Goal: Navigation & Orientation: Find specific page/section

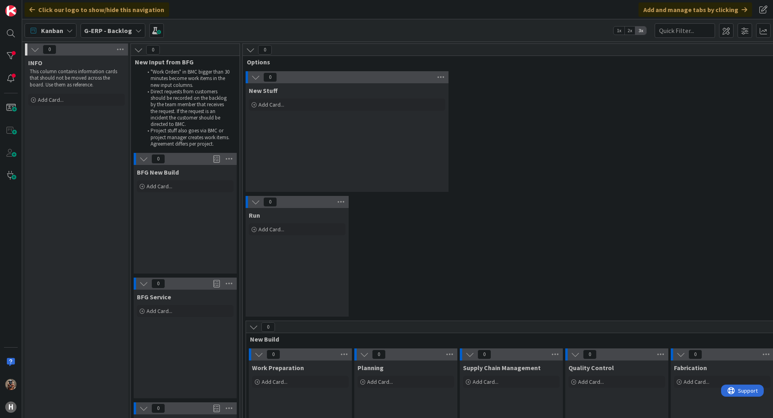
click at [94, 34] on b "G-ERP - Backlog" at bounding box center [108, 31] width 48 height 8
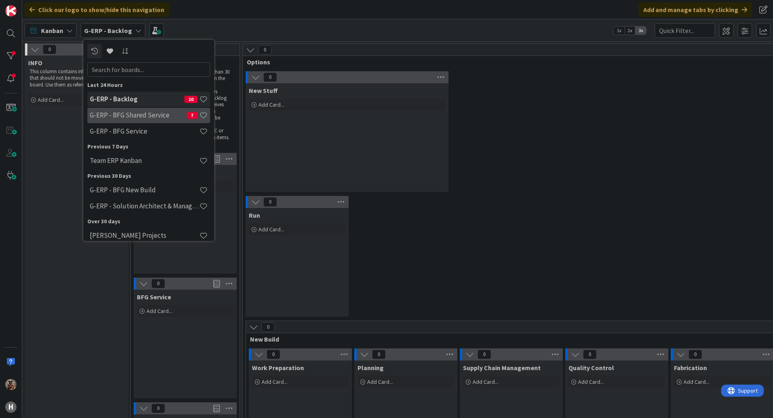
click at [158, 115] on h4 "G-ERP - BFG Shared Service" at bounding box center [138, 115] width 97 height 8
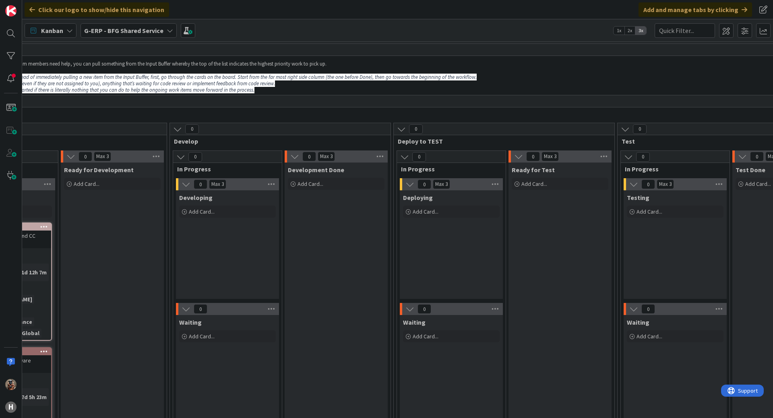
drag, startPoint x: 568, startPoint y: 187, endPoint x: 609, endPoint y: 188, distance: 40.3
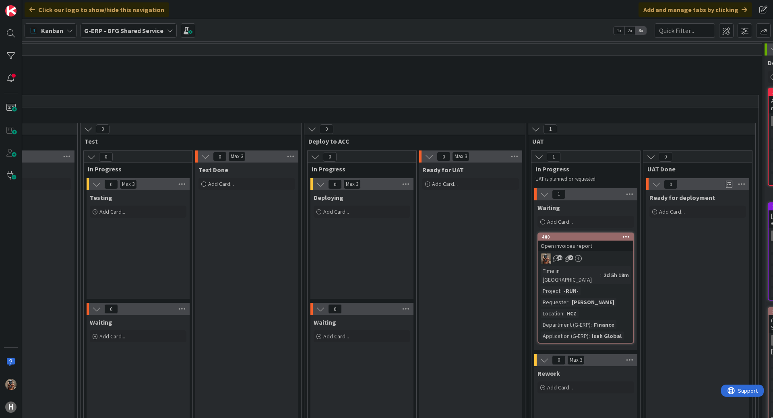
scroll to position [0, 891]
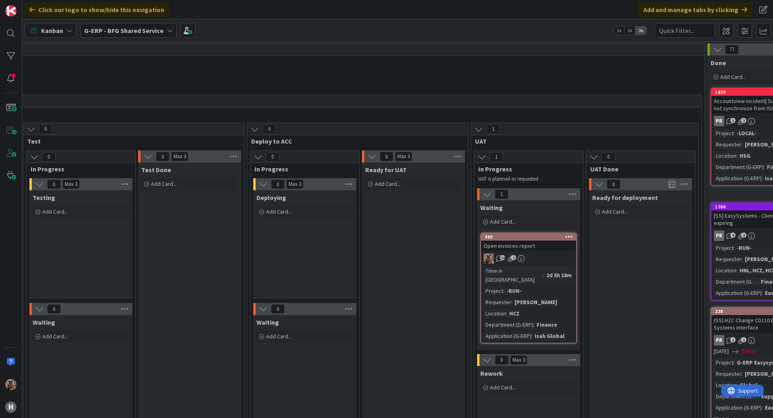
drag, startPoint x: 565, startPoint y: 210, endPoint x: 587, endPoint y: 211, distance: 21.8
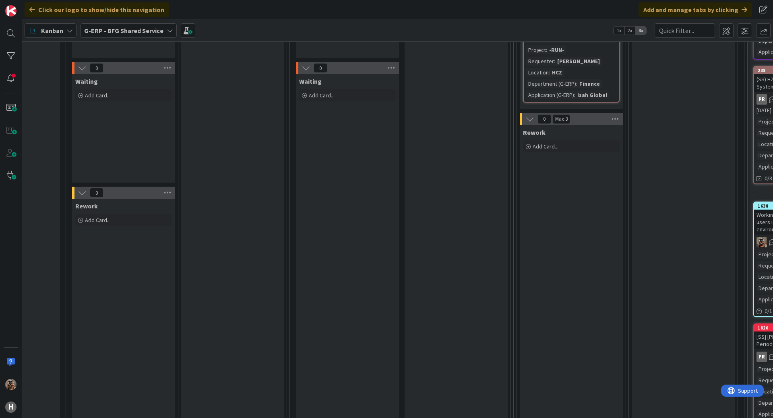
scroll to position [240, 531]
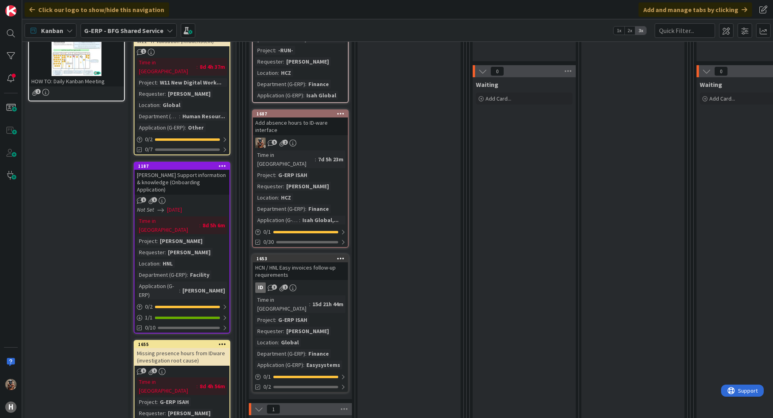
drag, startPoint x: 608, startPoint y: 184, endPoint x: 481, endPoint y: 175, distance: 128.0
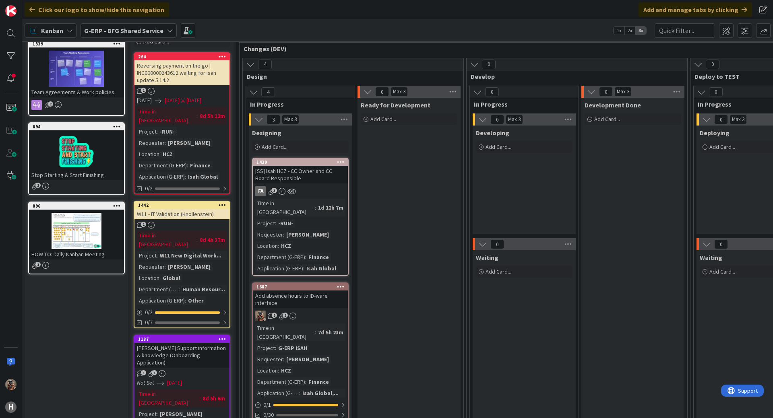
scroll to position [0, 0]
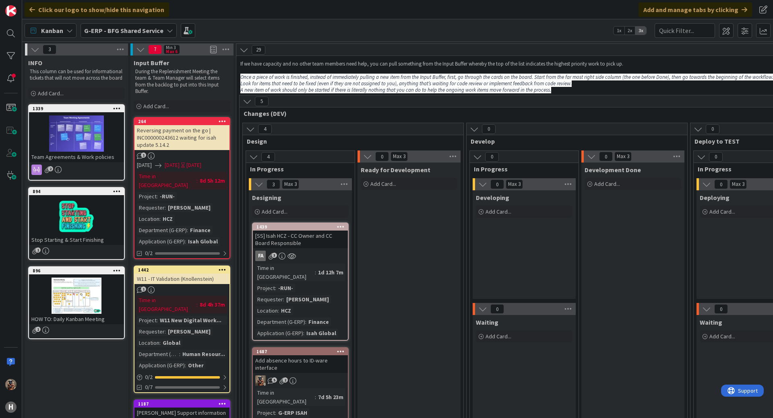
click at [114, 30] on b "G-ERP - BFG Shared Service" at bounding box center [123, 31] width 79 height 8
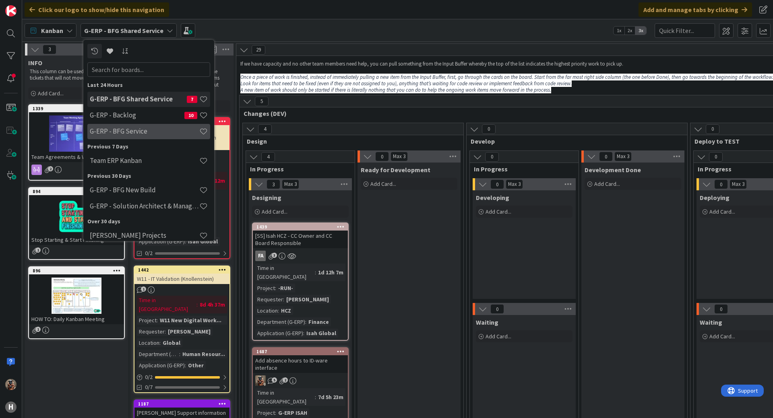
click at [154, 131] on h4 "G-ERP - BFG Service" at bounding box center [145, 131] width 110 height 8
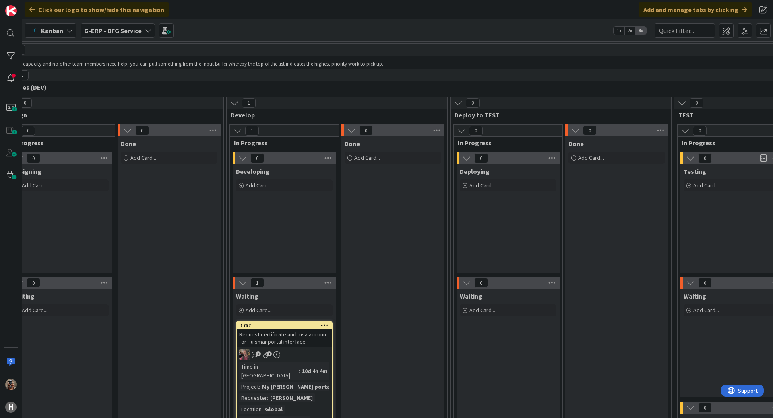
drag, startPoint x: 393, startPoint y: 190, endPoint x: 457, endPoint y: 195, distance: 64.6
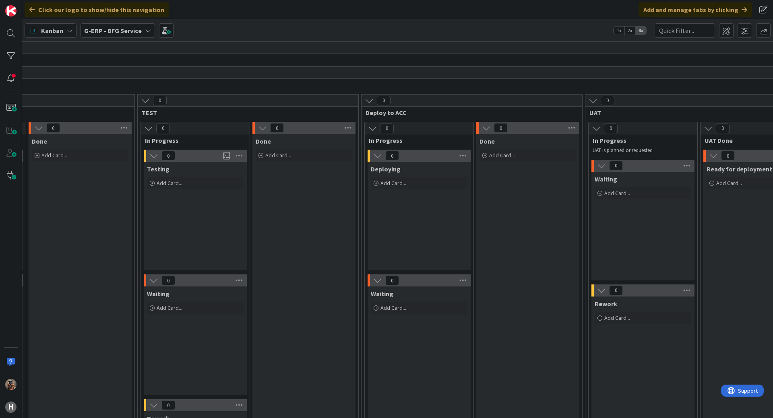
drag, startPoint x: 445, startPoint y: 200, endPoint x: 533, endPoint y: 209, distance: 88.2
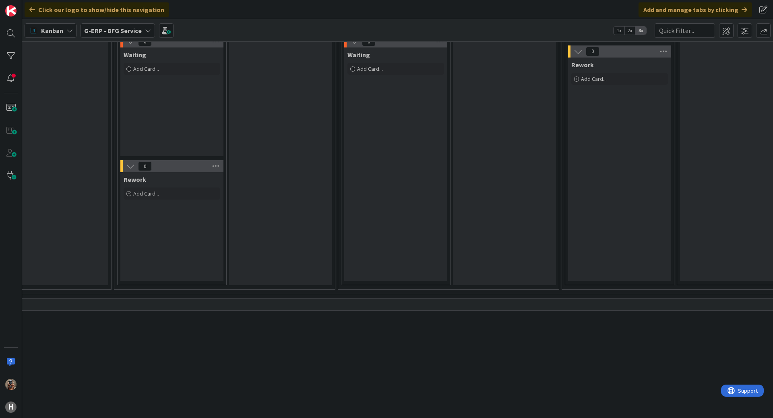
scroll to position [221, 320]
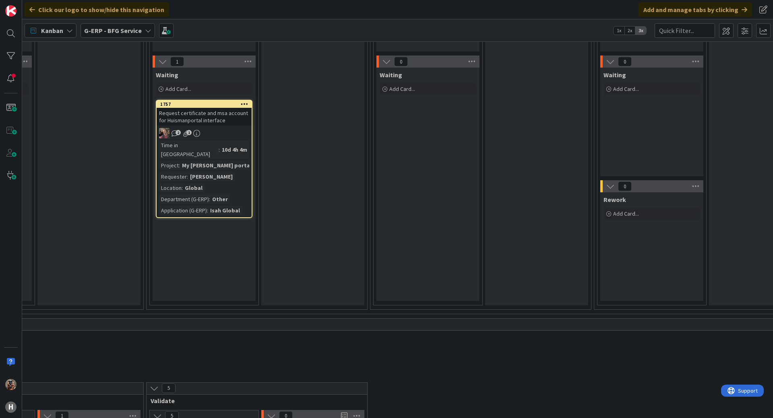
drag, startPoint x: 405, startPoint y: 182, endPoint x: 371, endPoint y: 173, distance: 35.1
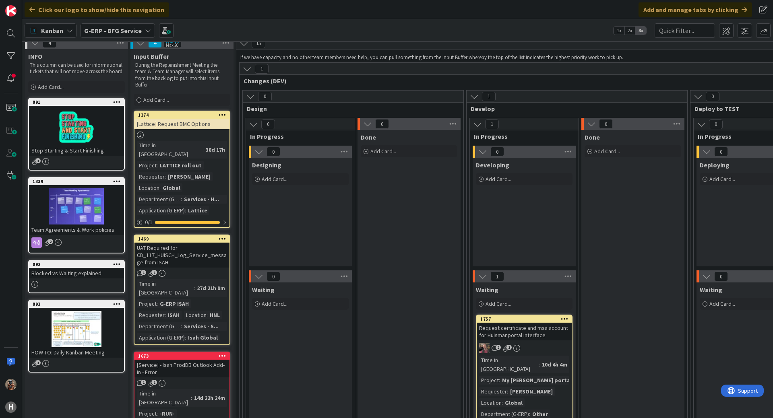
scroll to position [0, 0]
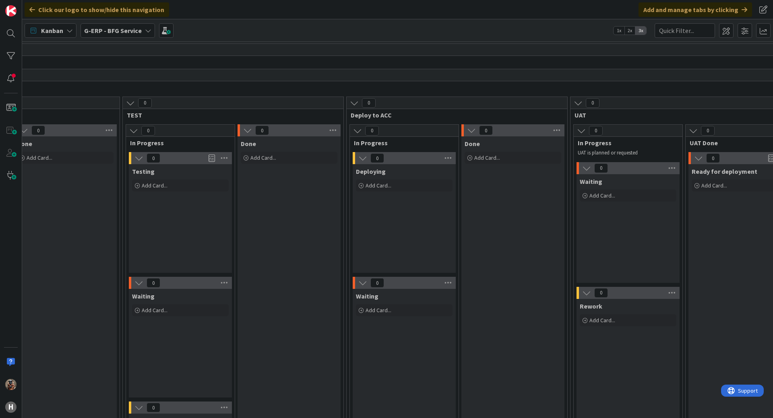
drag, startPoint x: 643, startPoint y: 244, endPoint x: 700, endPoint y: 238, distance: 57.5
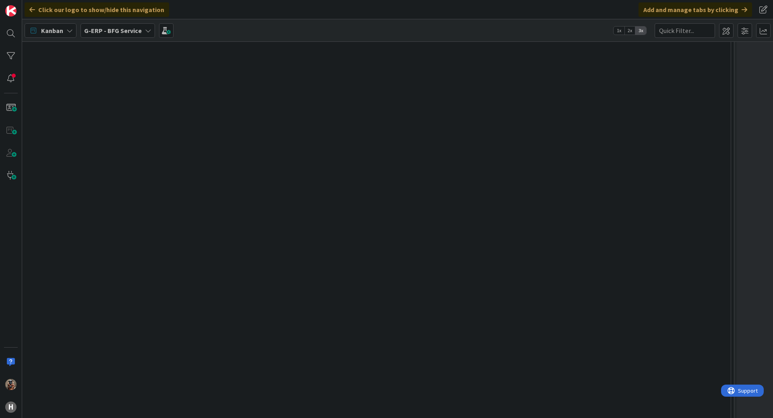
scroll to position [841, 423]
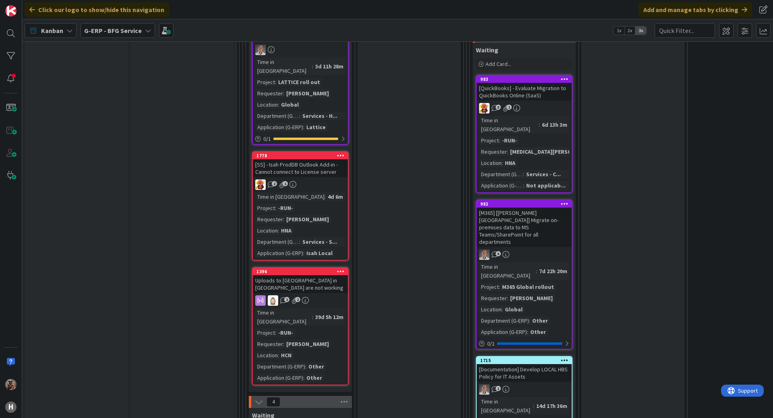
drag, startPoint x: 344, startPoint y: 188, endPoint x: 204, endPoint y: 166, distance: 141.8
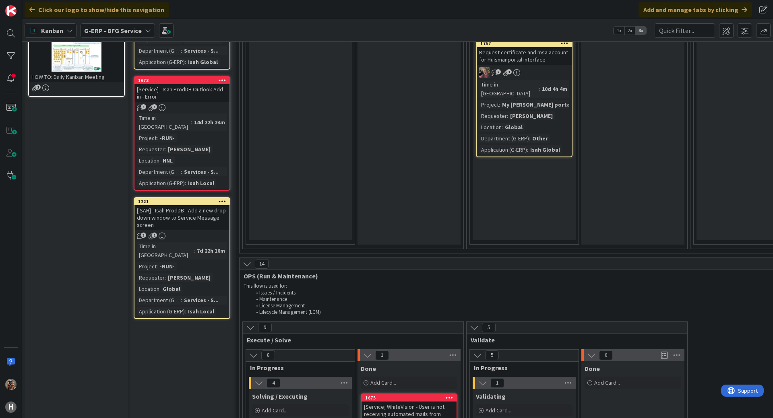
scroll to position [0, 0]
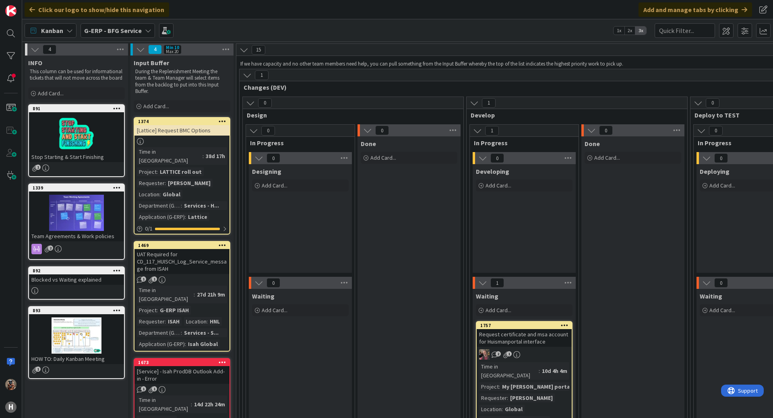
click at [108, 30] on b "G-ERP - BFG Service" at bounding box center [113, 31] width 58 height 8
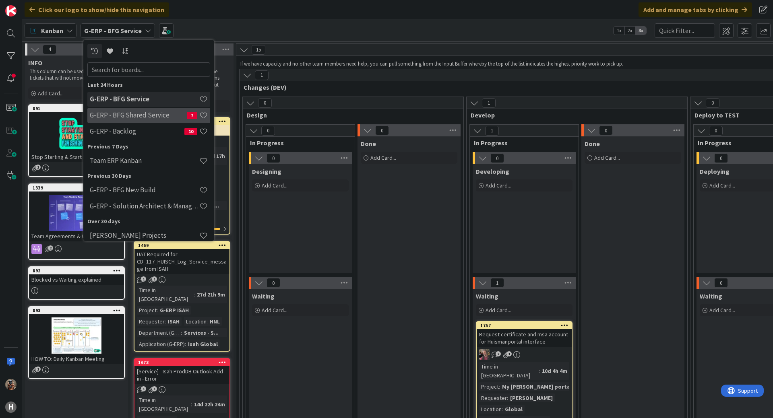
click at [157, 117] on h4 "G-ERP - BFG Shared Service" at bounding box center [138, 115] width 97 height 8
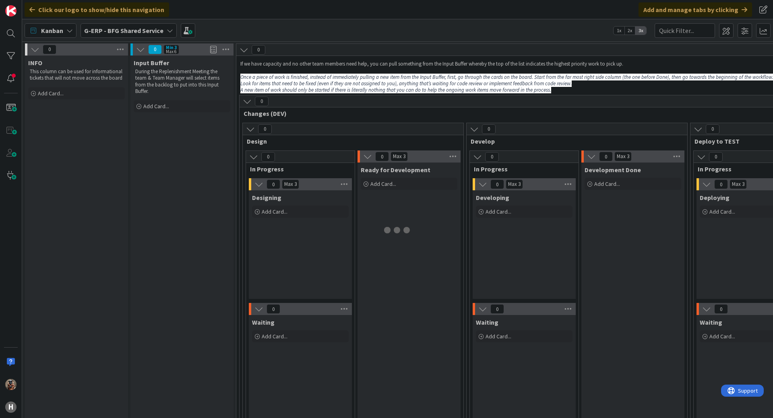
click at [125, 28] on b "G-ERP - BFG Shared Service" at bounding box center [123, 31] width 79 height 8
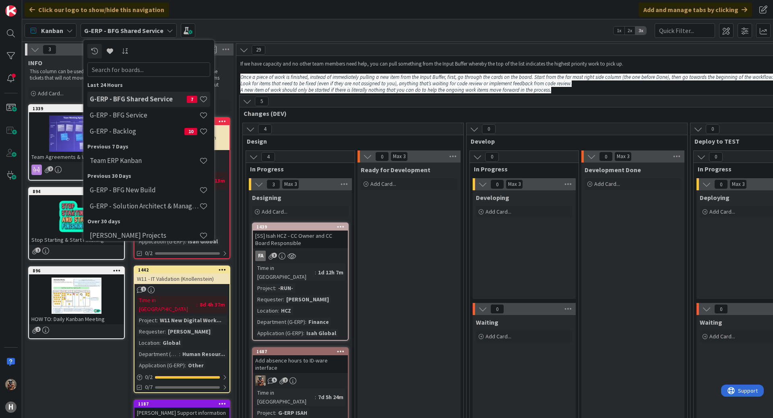
drag, startPoint x: 532, startPoint y: 280, endPoint x: 527, endPoint y: 272, distance: 9.6
click at [532, 280] on div "Developing Add Card..." at bounding box center [524, 244] width 103 height 109
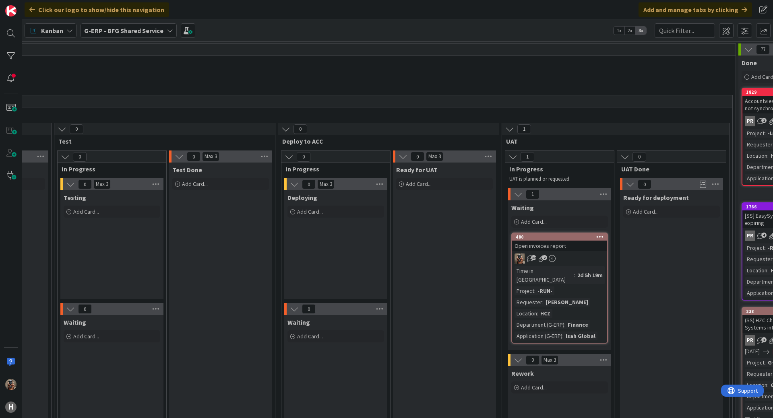
scroll to position [0, 1080]
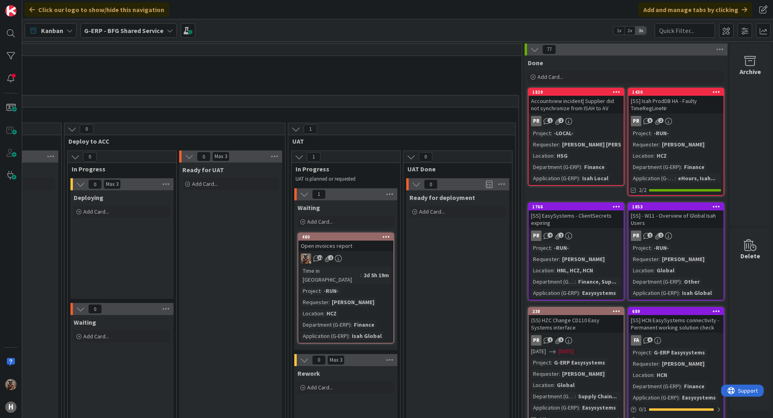
drag, startPoint x: 517, startPoint y: 192, endPoint x: 662, endPoint y: 180, distance: 145.9
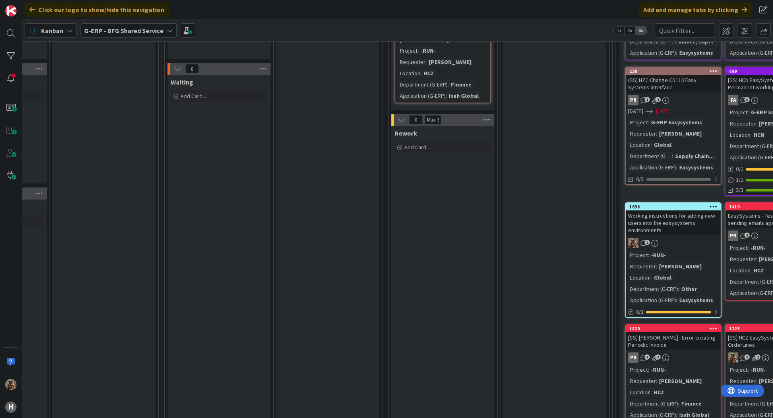
scroll to position [229, 521]
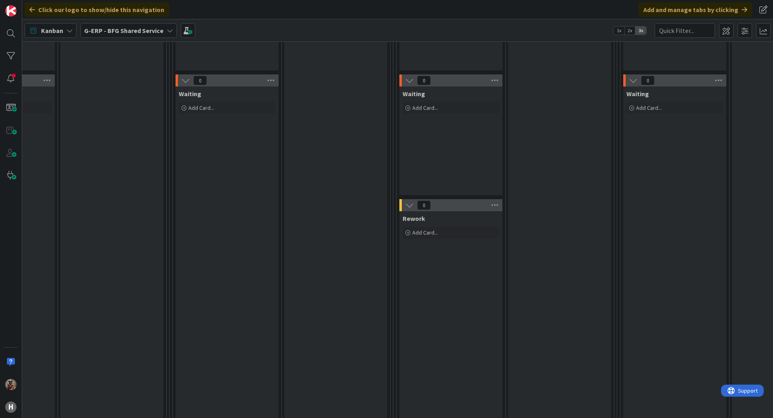
drag, startPoint x: 484, startPoint y: 141, endPoint x: 363, endPoint y: 117, distance: 123.2
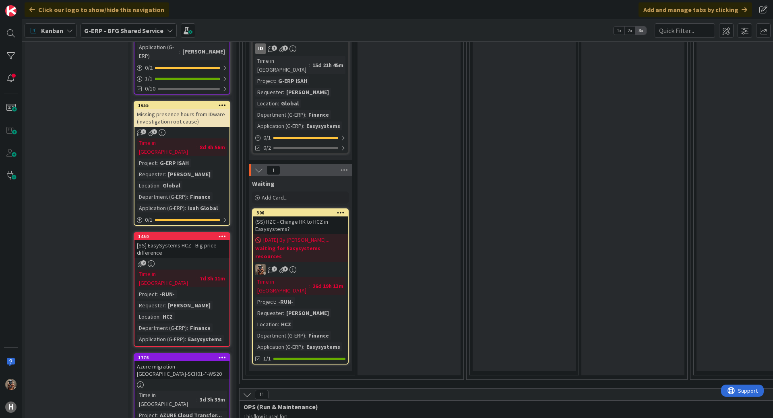
scroll to position [458, 0]
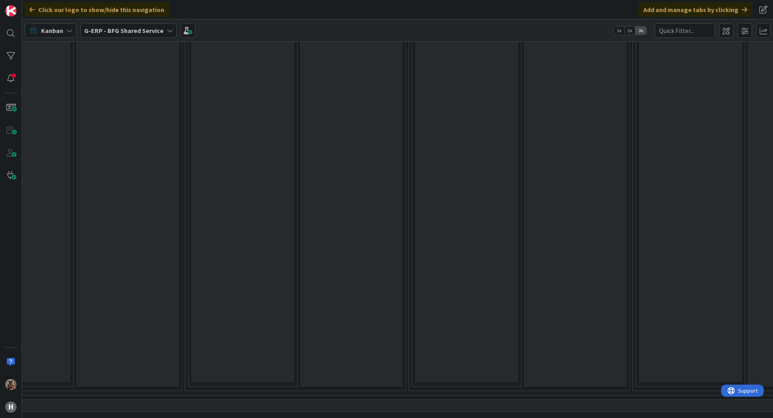
drag, startPoint x: 499, startPoint y: 174, endPoint x: 618, endPoint y: 173, distance: 119.2
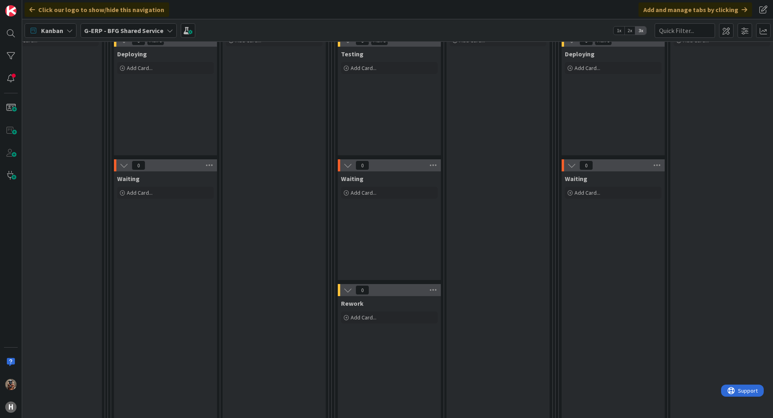
scroll to position [0, 583]
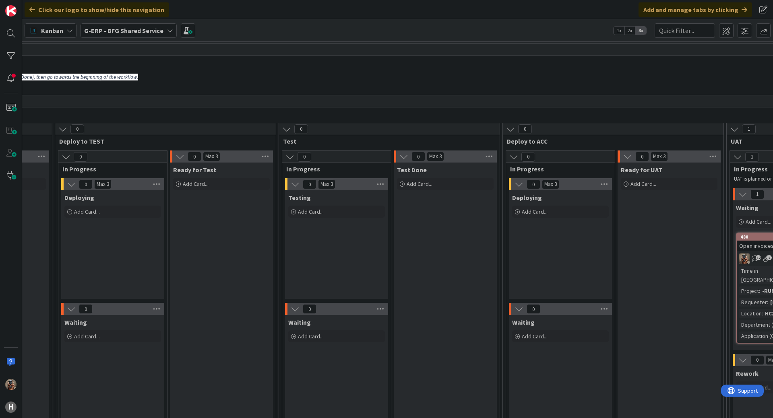
drag, startPoint x: 489, startPoint y: 244, endPoint x: 561, endPoint y: 244, distance: 71.7
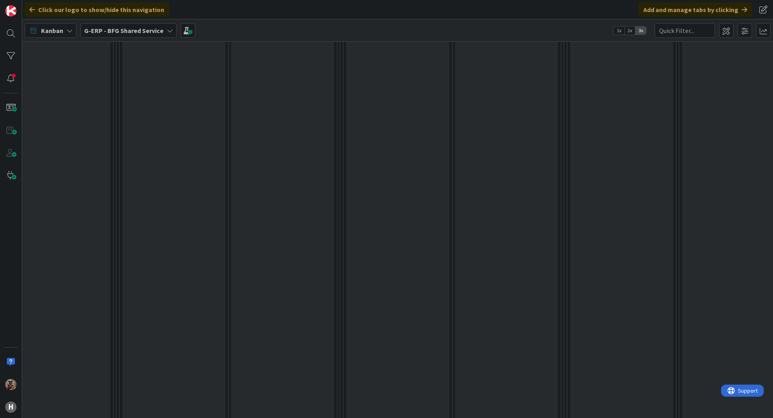
scroll to position [648, 798]
